Goal: Book appointment/travel/reservation: Register for event/course

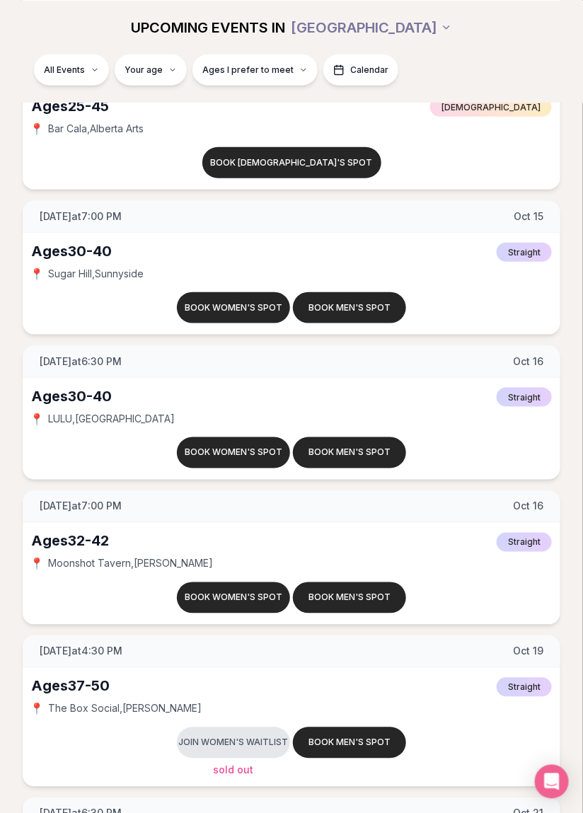
scroll to position [6358, 0]
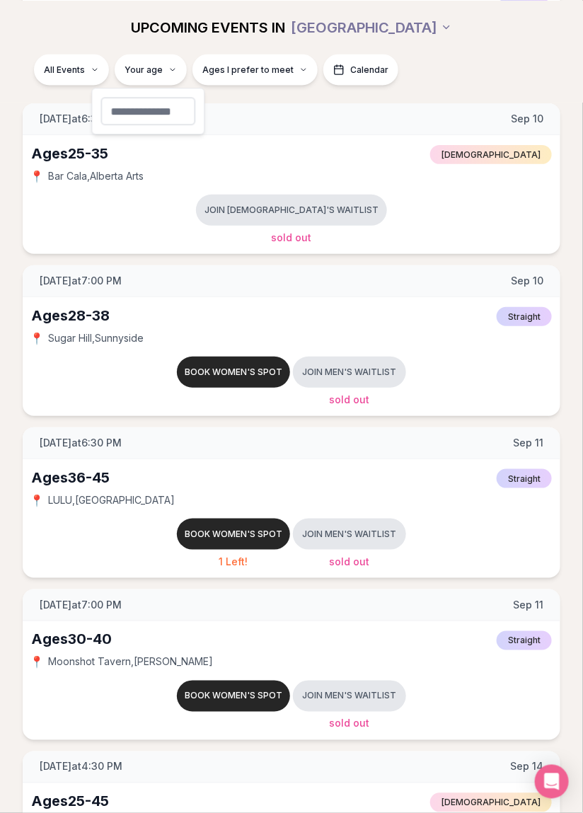
type input "**"
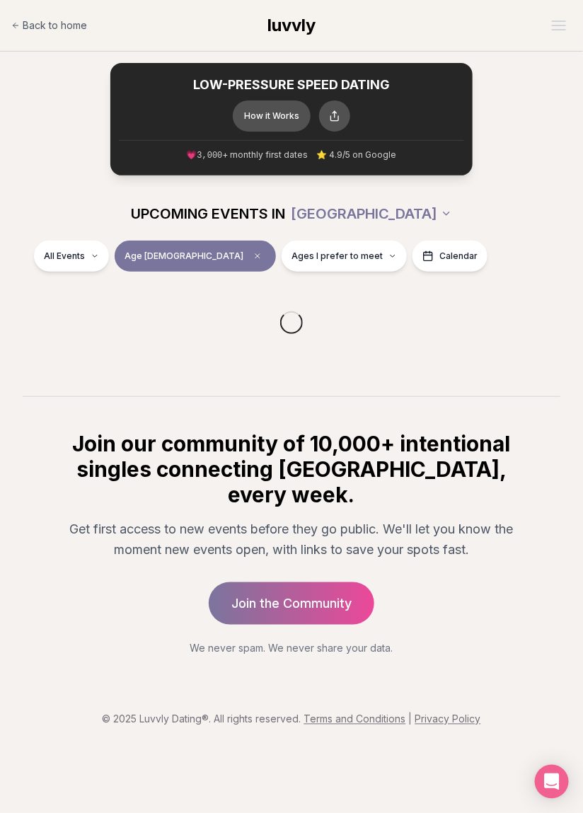
scroll to position [68, 0]
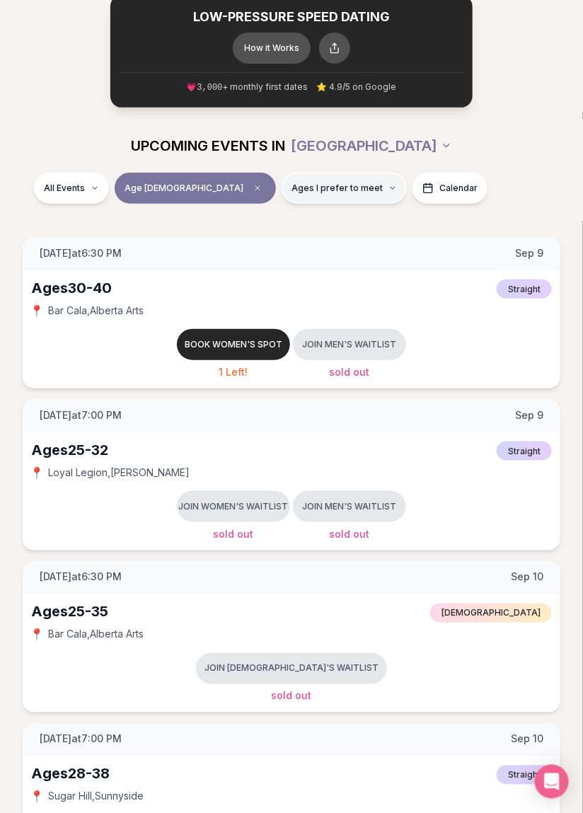
click at [292, 193] on span "Ages I prefer to meet" at bounding box center [337, 188] width 91 height 11
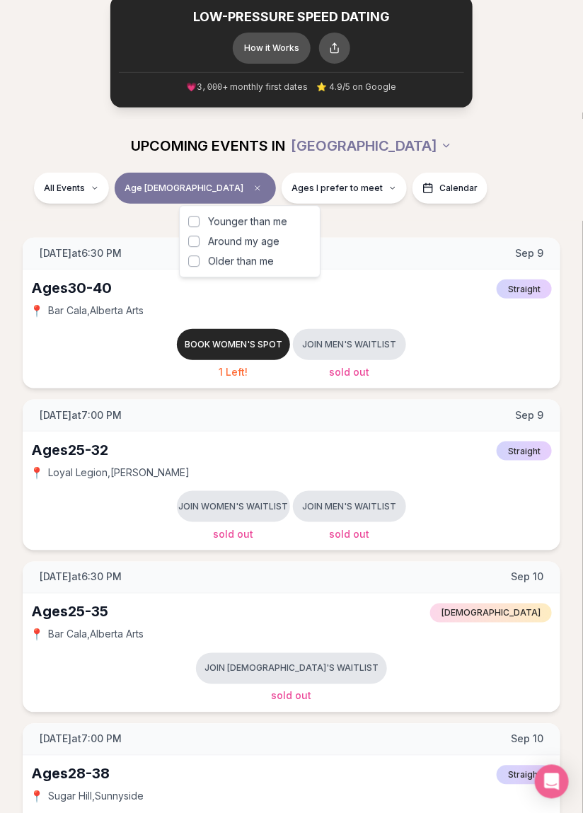
click at [182, 243] on div "Younger than me Around my age Older than me" at bounding box center [250, 241] width 142 height 72
click at [191, 242] on button "Around my age" at bounding box center [193, 241] width 11 height 11
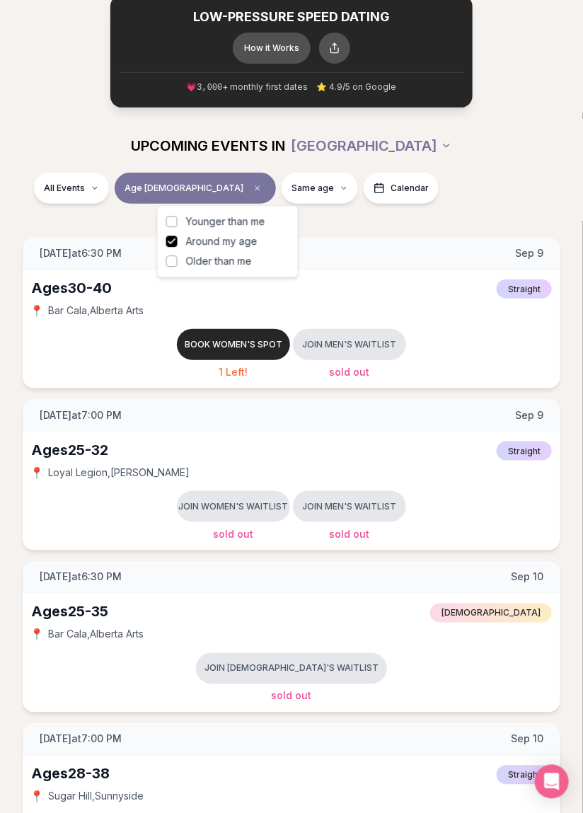
click at [478, 209] on div "All Events Age [DEMOGRAPHIC_DATA] Same age Calendar" at bounding box center [291, 197] width 583 height 48
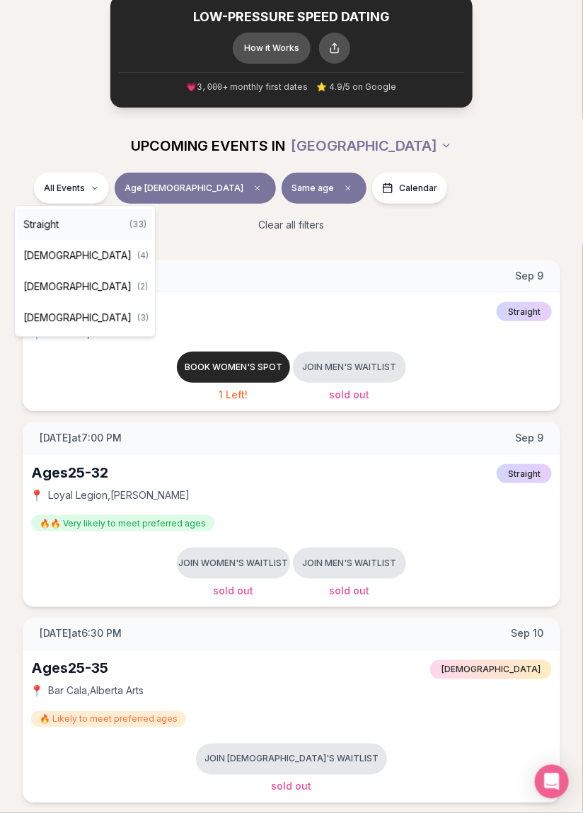
click at [41, 217] on span "Straight" at bounding box center [40, 224] width 35 height 14
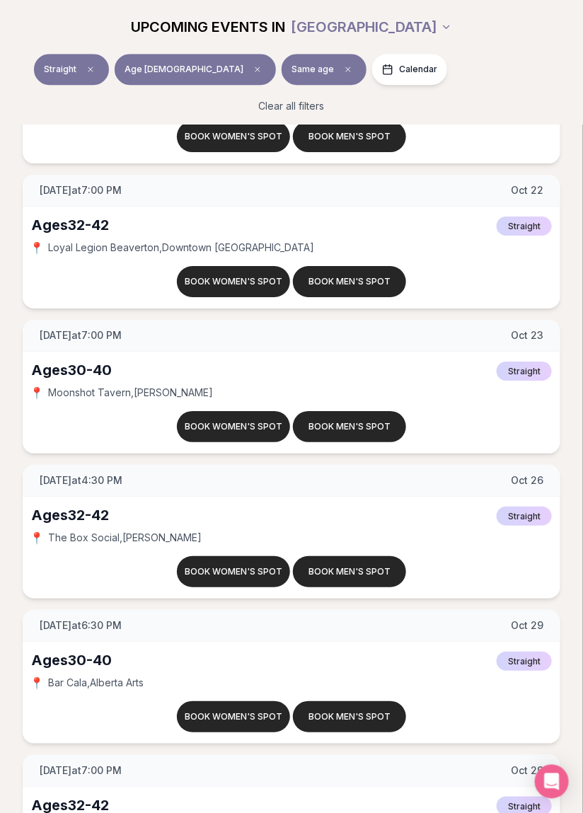
scroll to position [4676, 0]
